Goal: Information Seeking & Learning: Learn about a topic

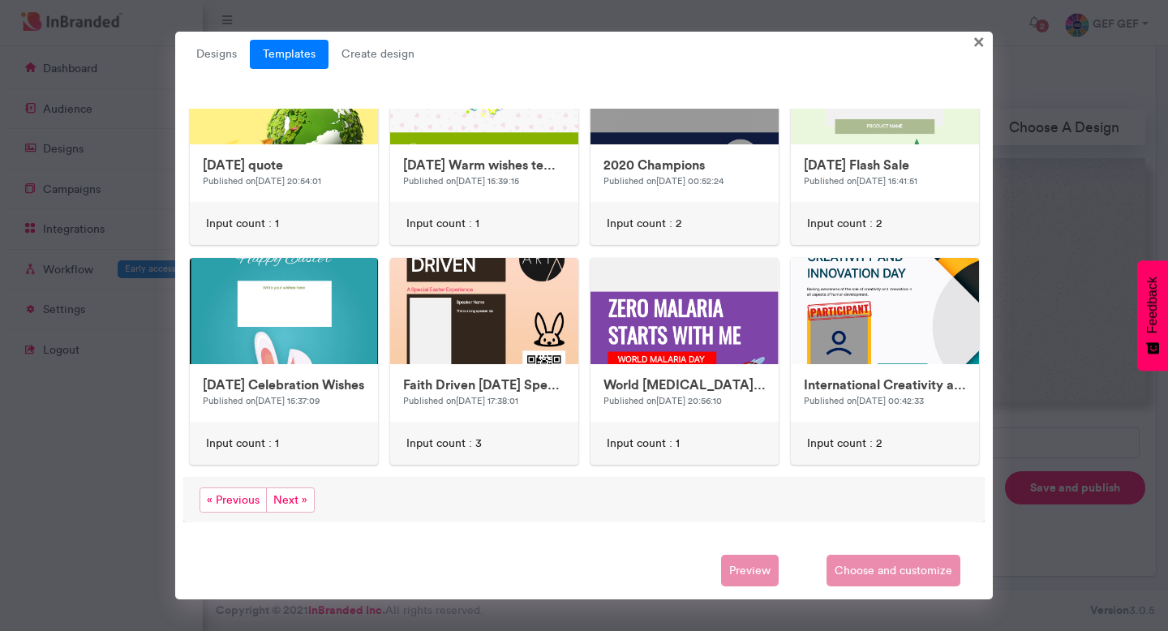
scroll to position [729, 0]
click at [291, 501] on span "Next »" at bounding box center [290, 500] width 49 height 25
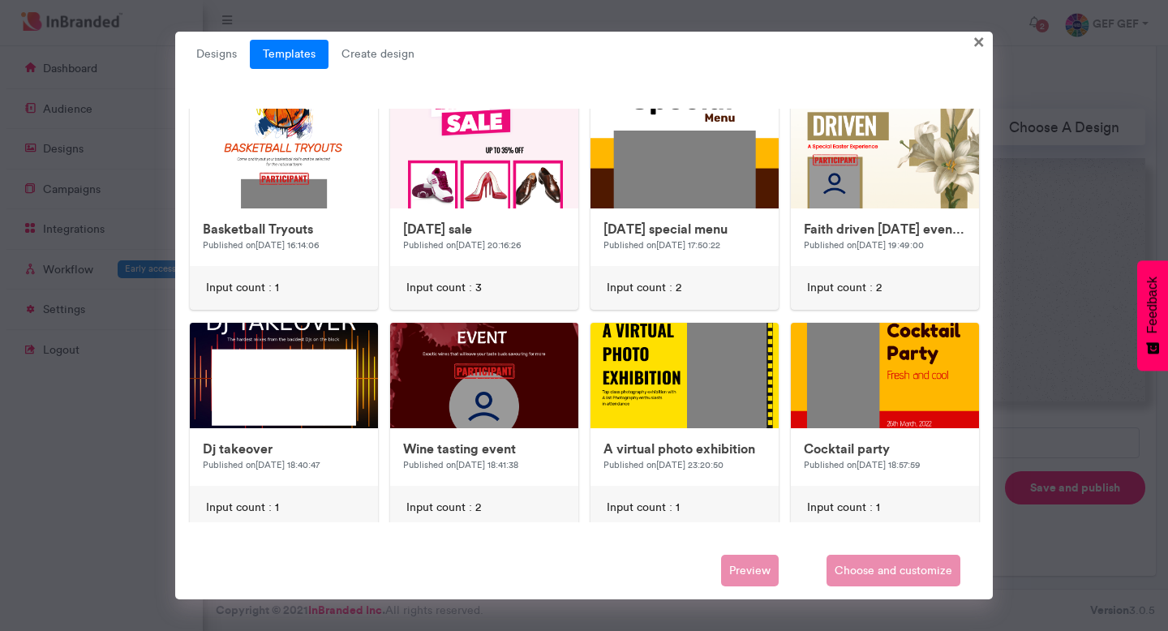
scroll to position [454, 0]
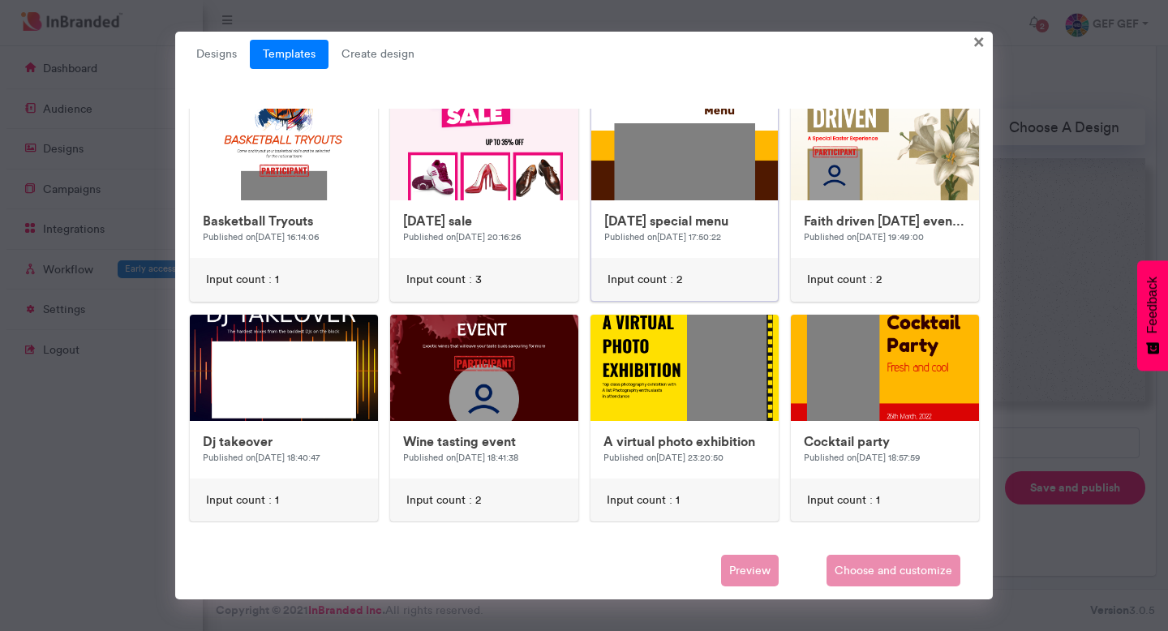
click at [712, 166] on img at bounding box center [916, 420] width 649 height 649
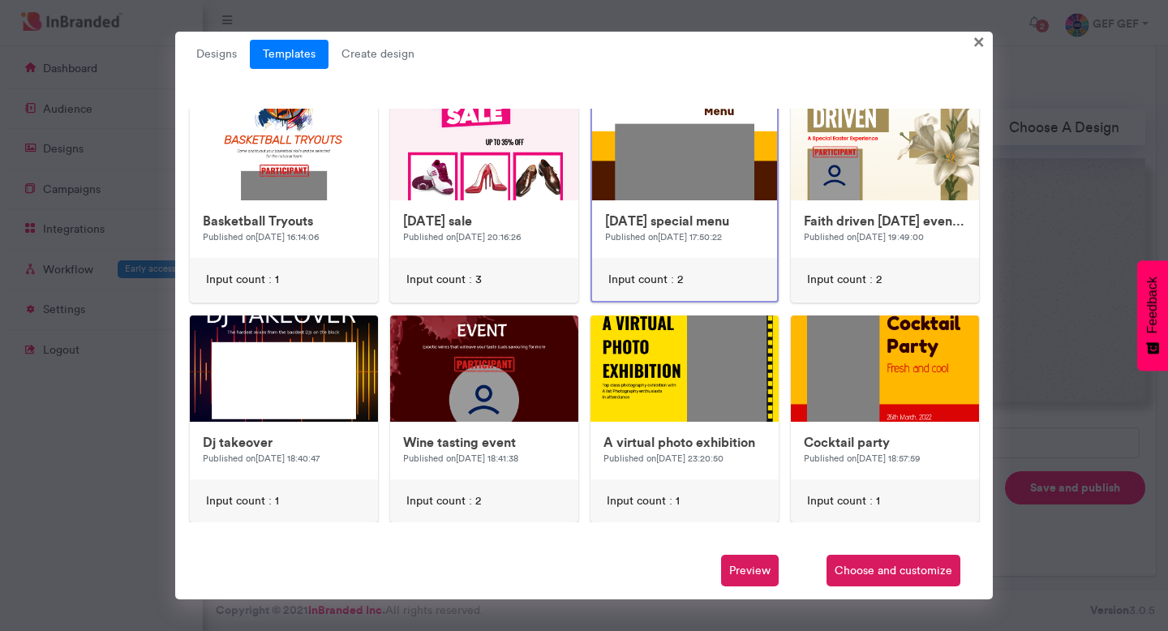
click at [703, 180] on img at bounding box center [916, 421] width 649 height 649
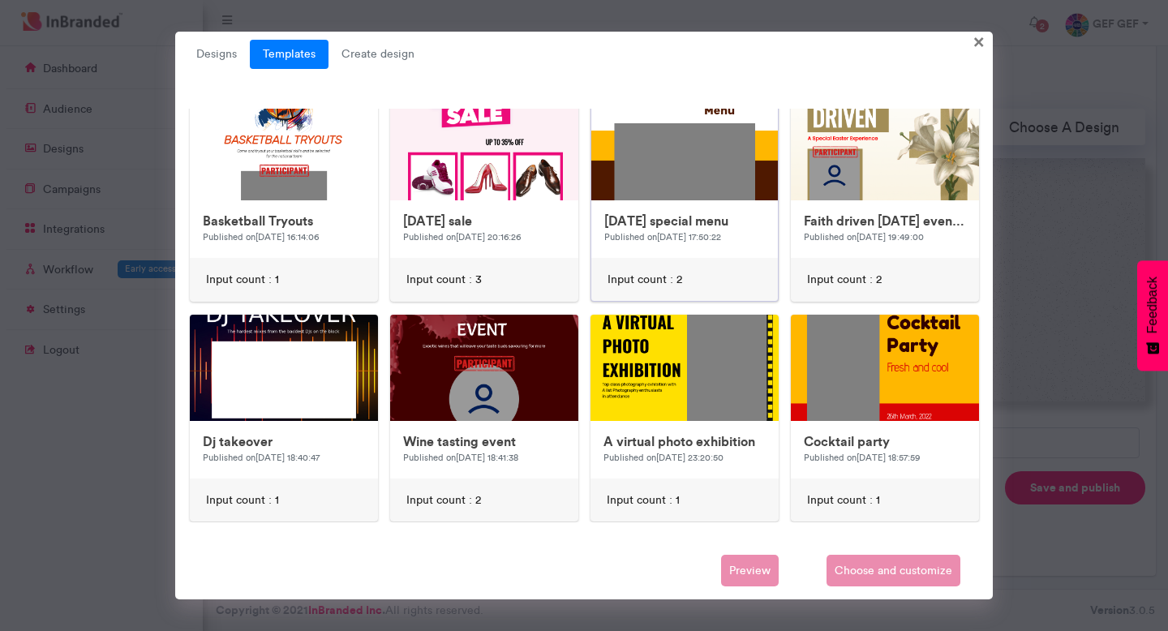
click at [703, 180] on img at bounding box center [916, 420] width 649 height 649
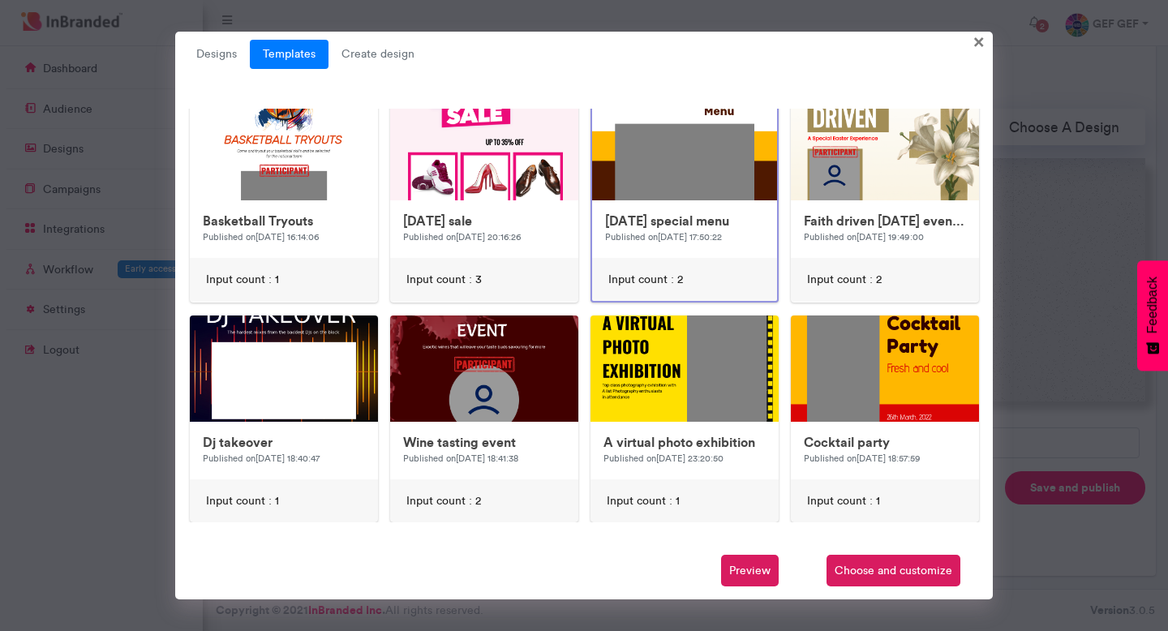
click at [740, 575] on span "Preview" at bounding box center [750, 571] width 58 height 32
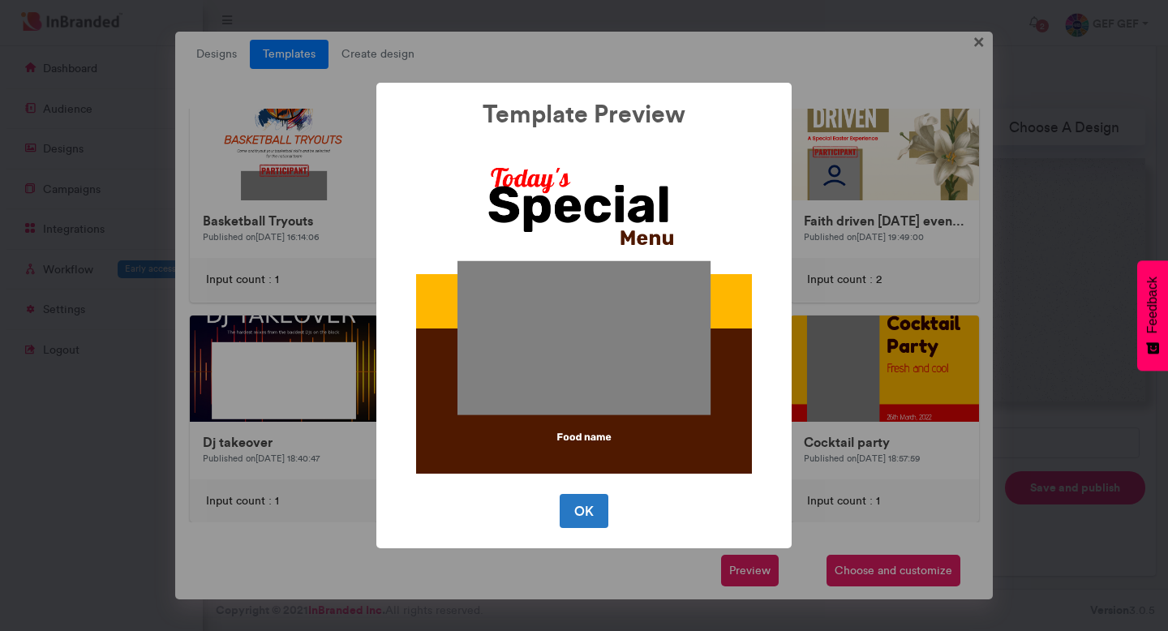
click at [897, 475] on div "Template Preview × OK No Cancel" at bounding box center [584, 315] width 1168 height 631
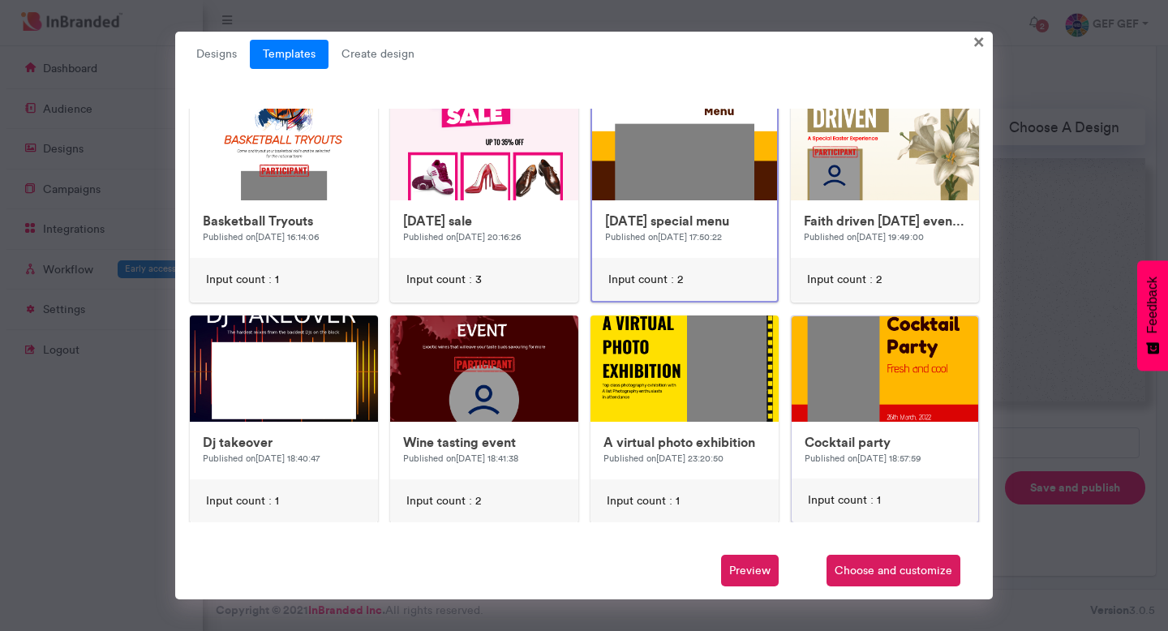
click at [867, 366] on img at bounding box center [1116, 640] width 649 height 649
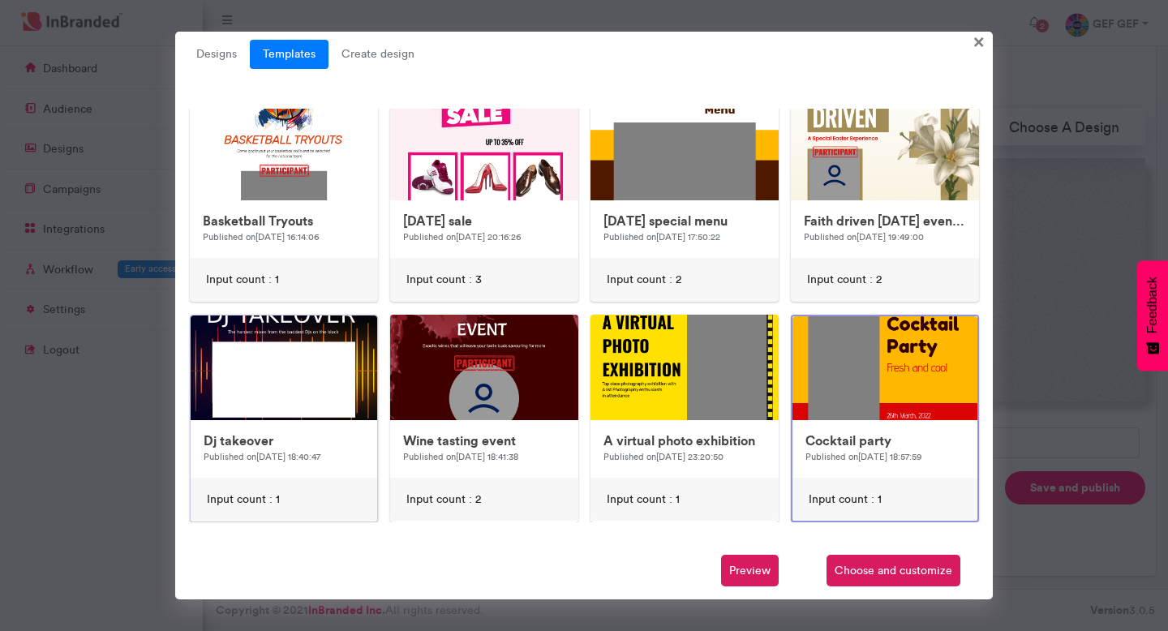
click at [322, 363] on img at bounding box center [515, 640] width 649 height 649
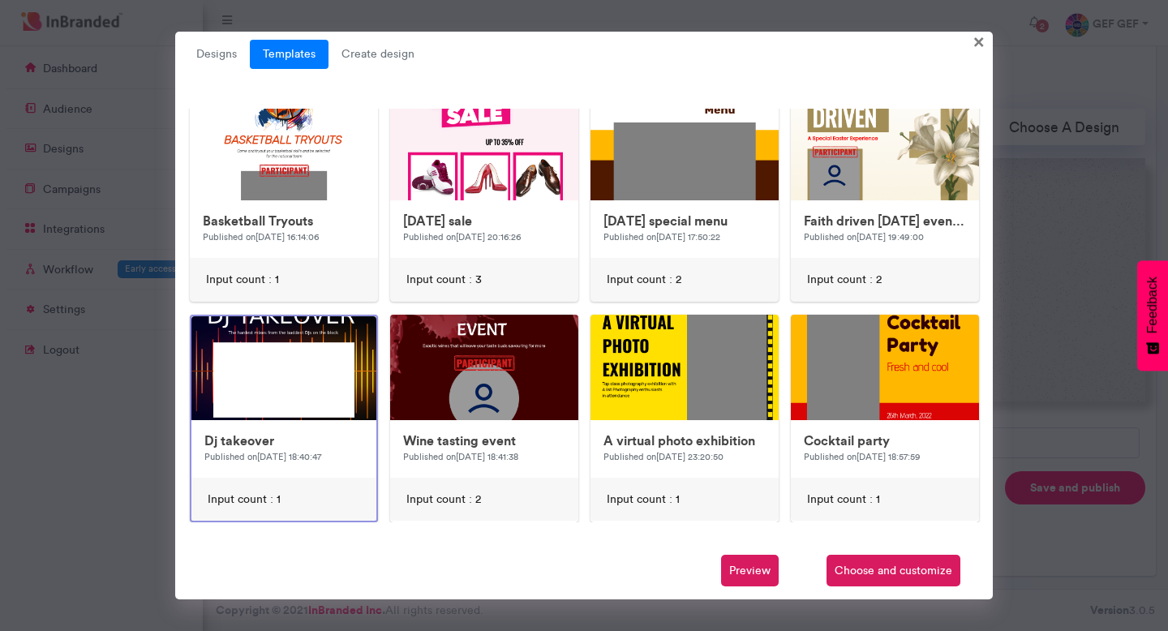
click at [750, 571] on span "Preview" at bounding box center [750, 571] width 58 height 32
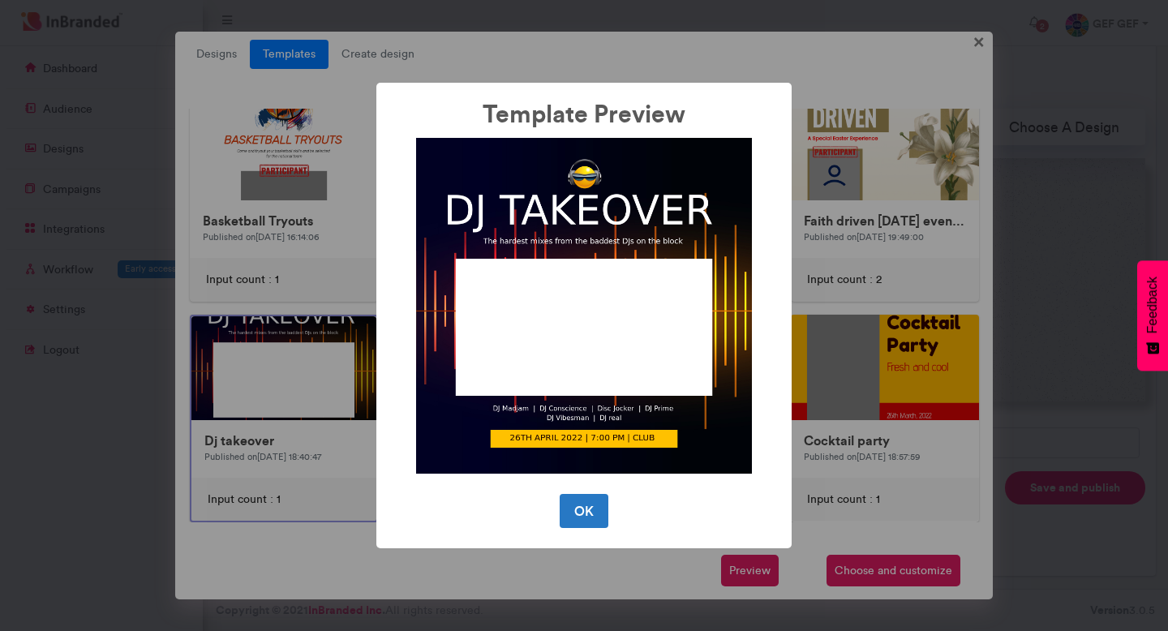
click at [1075, 308] on div "Template Preview × OK No Cancel" at bounding box center [584, 315] width 1168 height 631
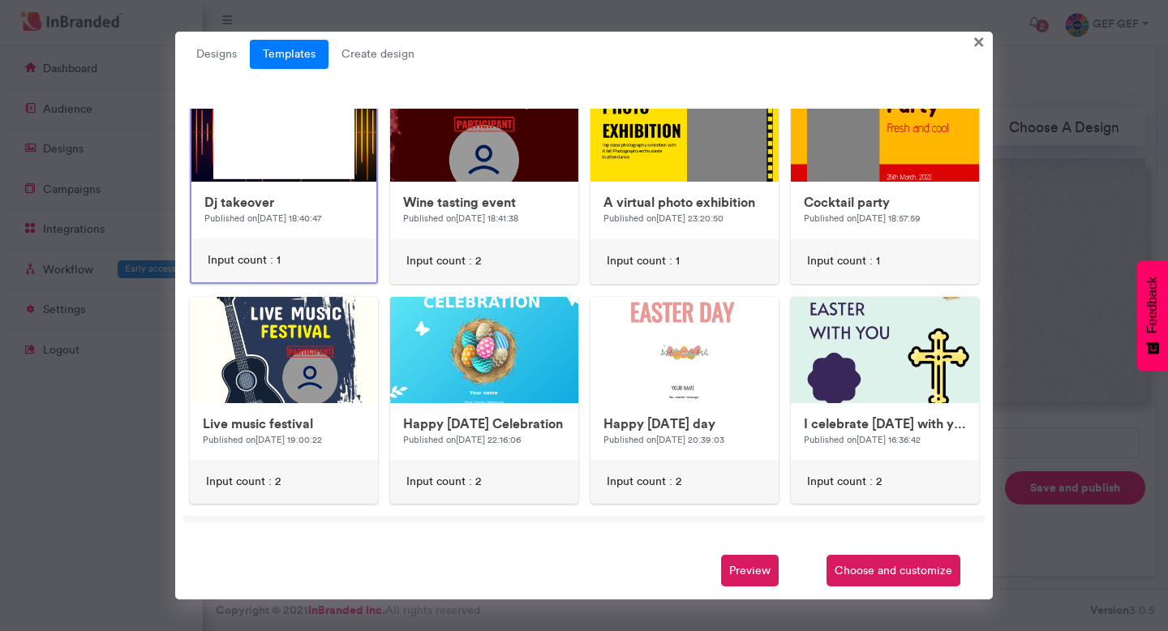
scroll to position [731, 0]
